Goal: Navigation & Orientation: Find specific page/section

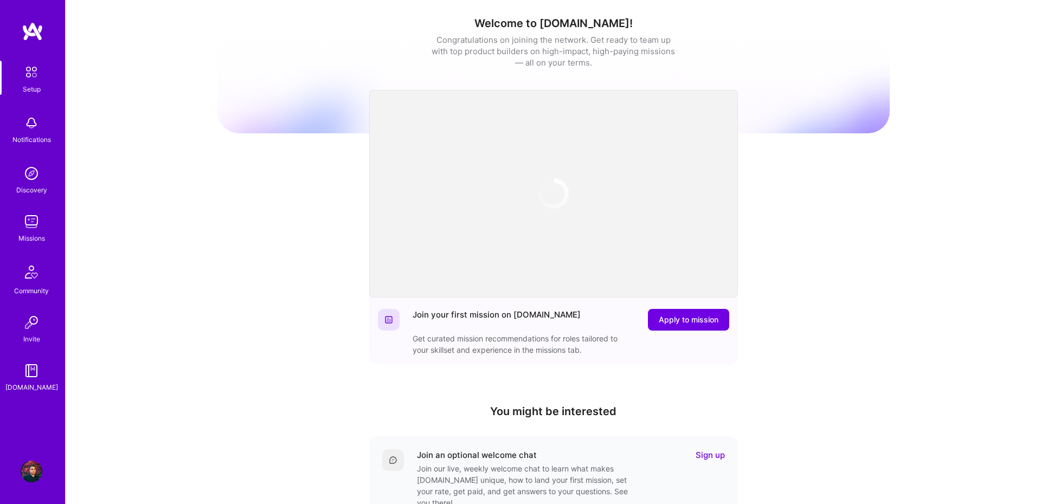
click at [26, 215] on img at bounding box center [32, 222] width 22 height 22
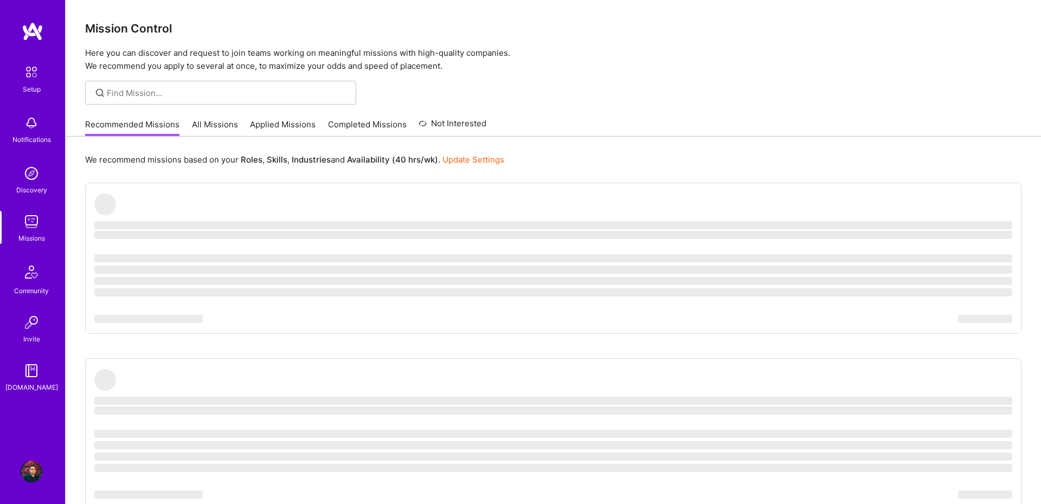
click at [230, 132] on link "All Missions" at bounding box center [215, 128] width 46 height 18
